Goal: Information Seeking & Learning: Learn about a topic

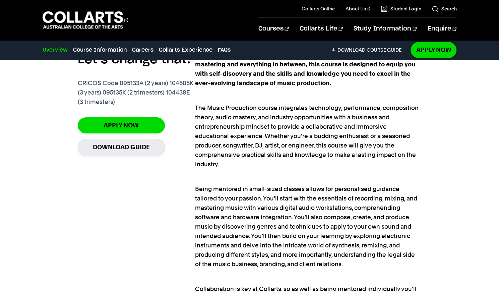
scroll to position [449, 0]
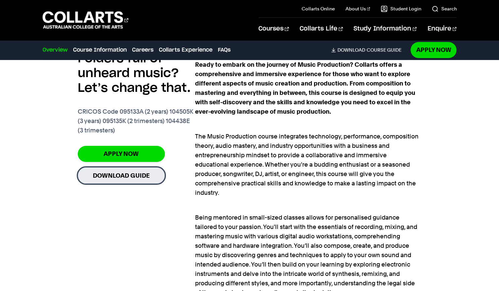
click at [123, 173] on link "Download Guide" at bounding box center [121, 175] width 87 height 16
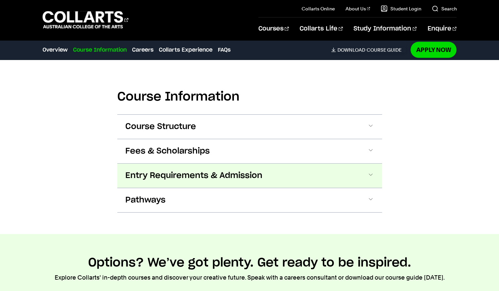
scroll to position [835, 0]
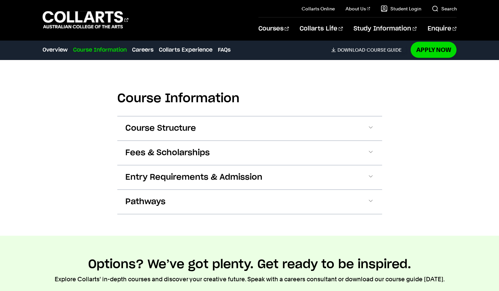
click at [465, 80] on div "Course Information Course Structure Bachelor of Music Production The Bachelor d…" at bounding box center [249, 148] width 499 height 176
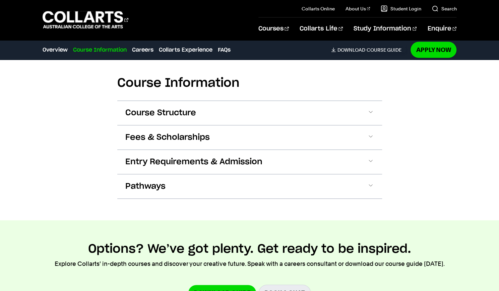
scroll to position [858, 0]
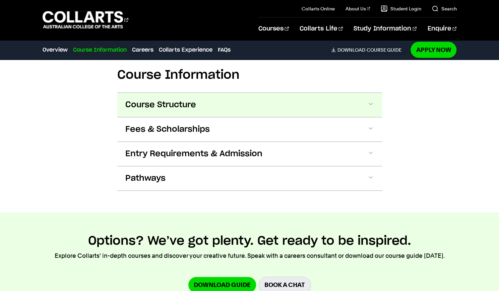
click at [188, 100] on span "Course Structure" at bounding box center [160, 105] width 71 height 11
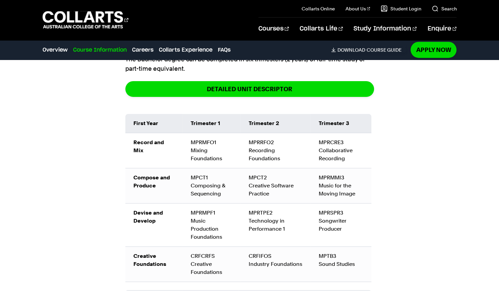
scroll to position [946, 0]
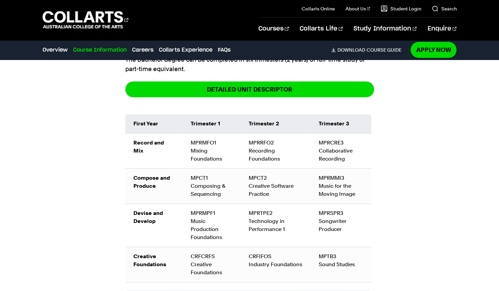
click at [232, 203] on td "MPRMPF1 Music Production Foundations" at bounding box center [211, 224] width 58 height 43
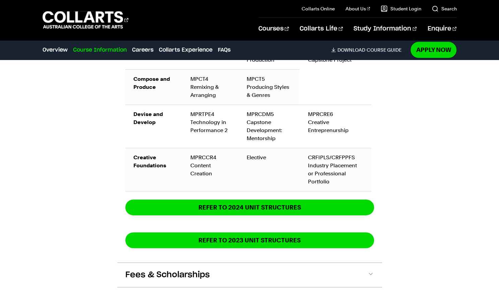
scroll to position [1294, 0]
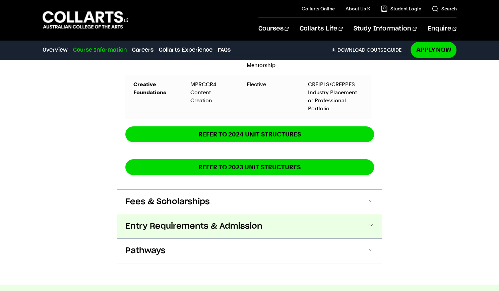
click at [203, 221] on span "Entry Requirements & Admission" at bounding box center [193, 226] width 137 height 11
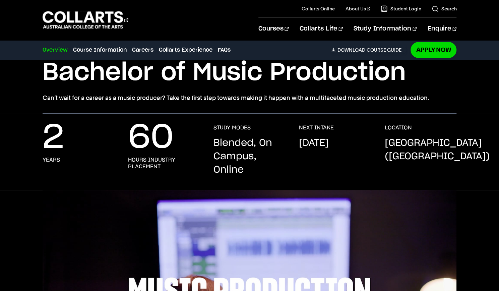
scroll to position [0, 0]
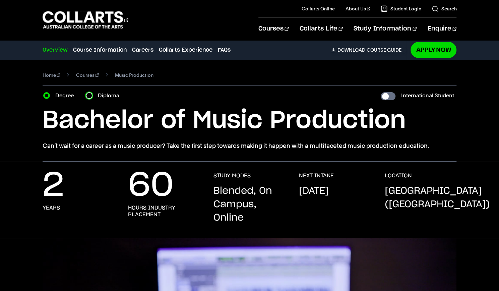
click at [88, 96] on input "Diploma" at bounding box center [89, 95] width 7 height 7
radio input "true"
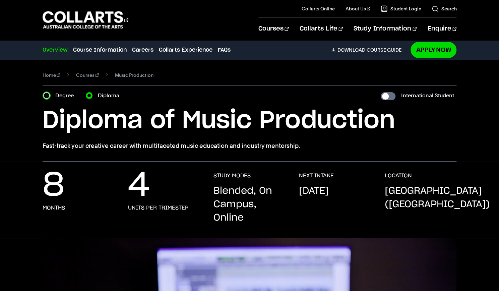
click at [47, 97] on input "Degree" at bounding box center [46, 95] width 7 height 7
radio input "true"
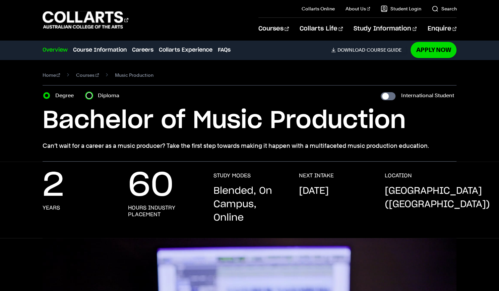
click at [90, 94] on input "Diploma" at bounding box center [89, 95] width 7 height 7
radio input "true"
